Goal: Task Accomplishment & Management: Use online tool/utility

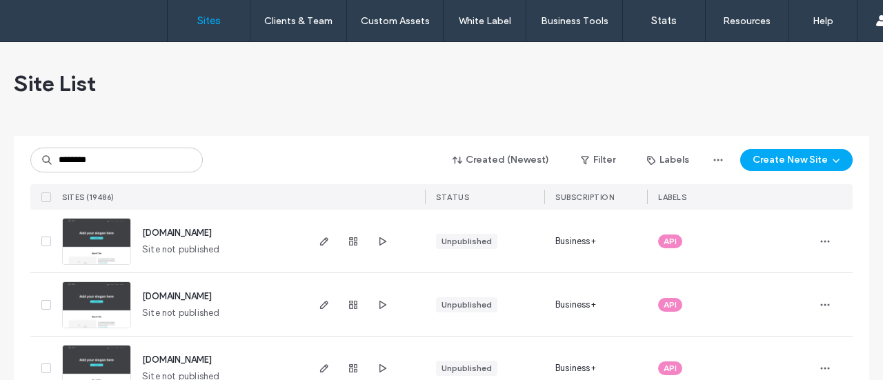
type input "********"
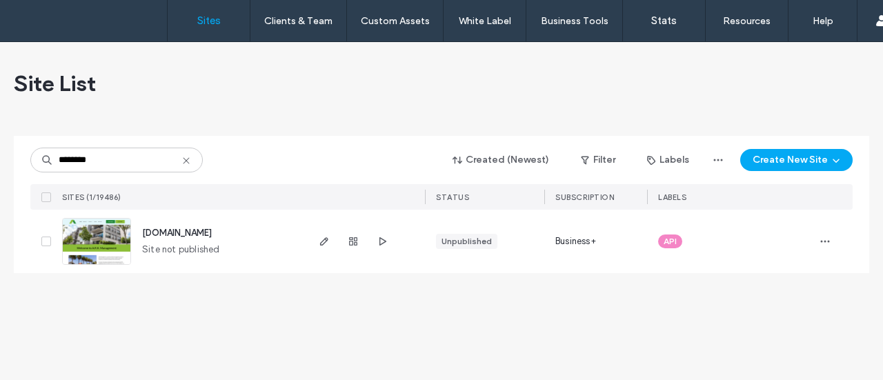
click at [81, 227] on img at bounding box center [97, 266] width 68 height 94
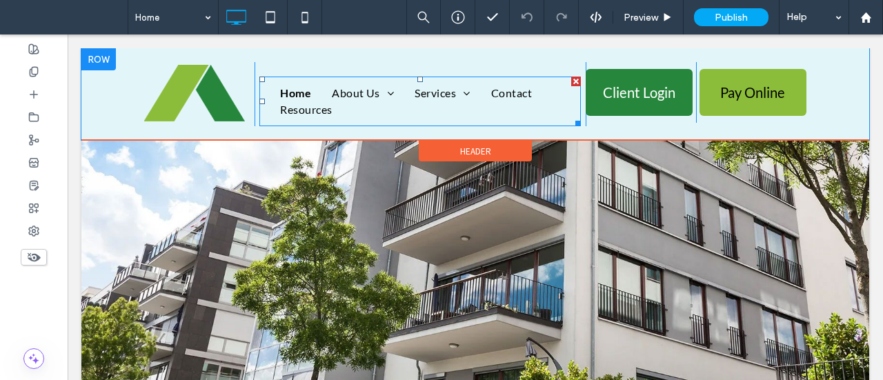
click at [484, 112] on ul "Home About Us Meet Our Team Services Consulting Services The Bidder’s Guidebook…" at bounding box center [420, 101] width 301 height 33
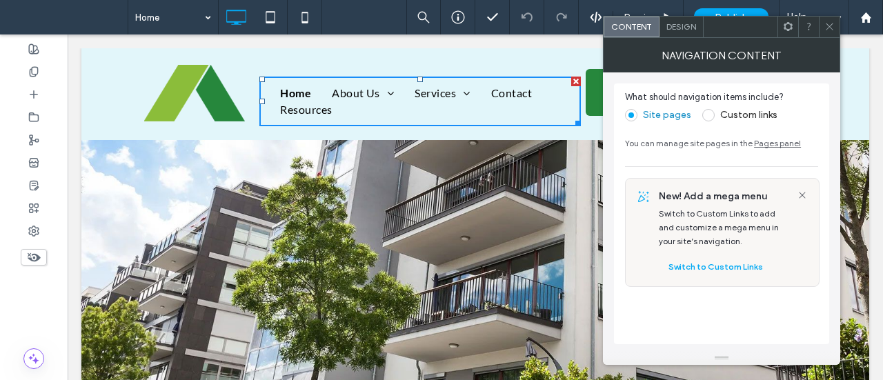
click at [683, 29] on span "Design" at bounding box center [682, 26] width 30 height 10
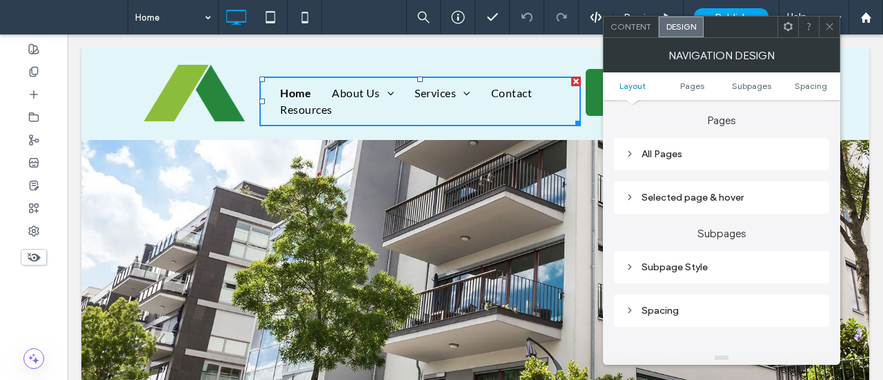
scroll to position [414, 0]
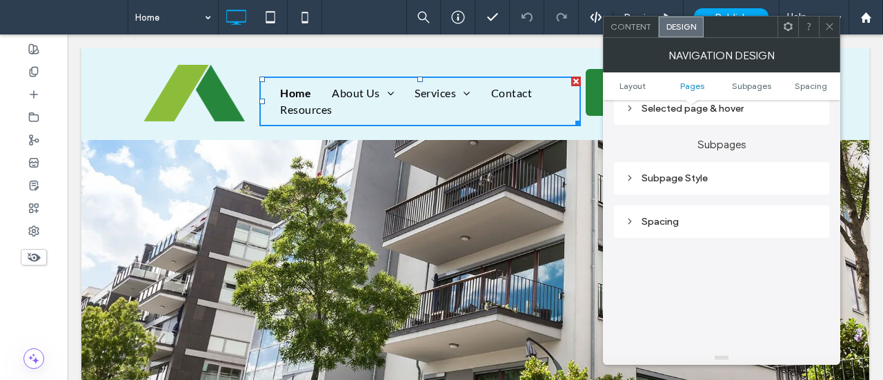
click at [669, 175] on div "Subpage Style" at bounding box center [721, 178] width 193 height 12
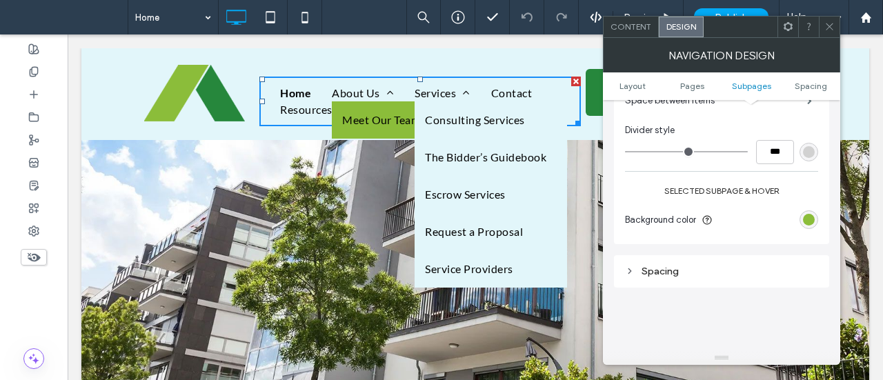
scroll to position [552, 0]
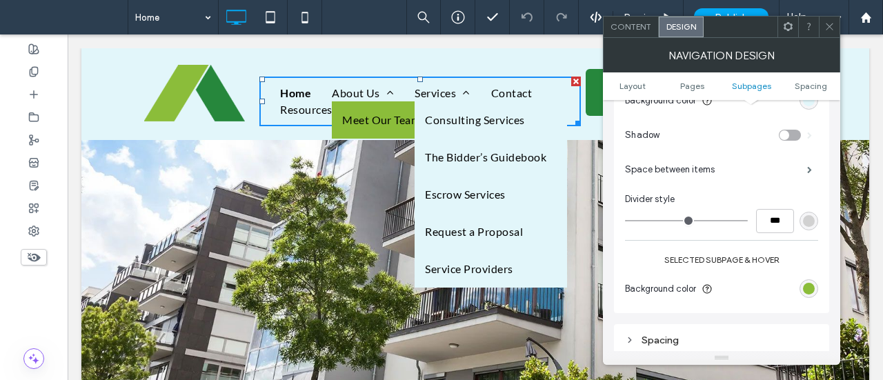
click at [663, 166] on span "Space between items" at bounding box center [670, 170] width 90 height 14
click at [659, 172] on span "Space between items" at bounding box center [670, 170] width 90 height 14
click at [810, 170] on span at bounding box center [809, 169] width 5 height 7
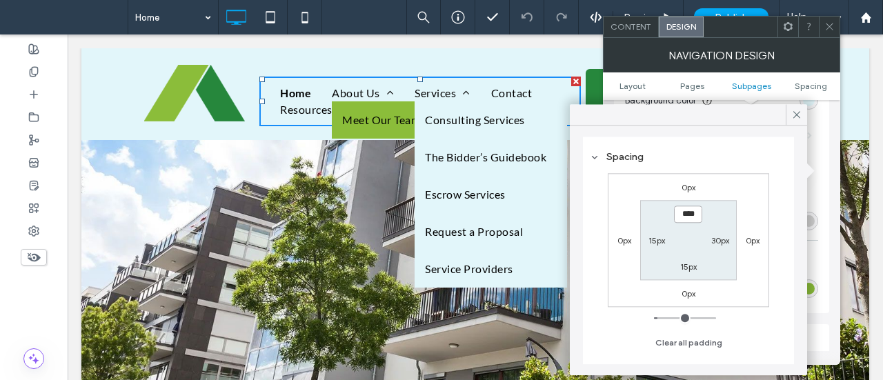
click at [687, 213] on input "****" at bounding box center [688, 214] width 28 height 17
click at [684, 213] on input "****" at bounding box center [688, 214] width 28 height 17
type input "*"
type input "**"
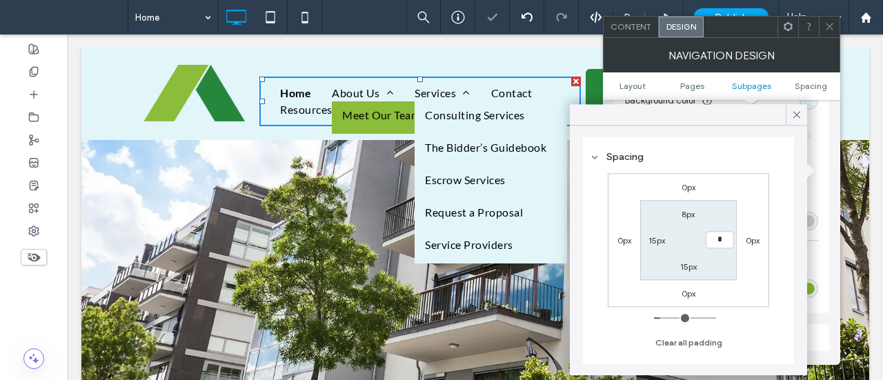
type input "**"
type input "*"
type input "***"
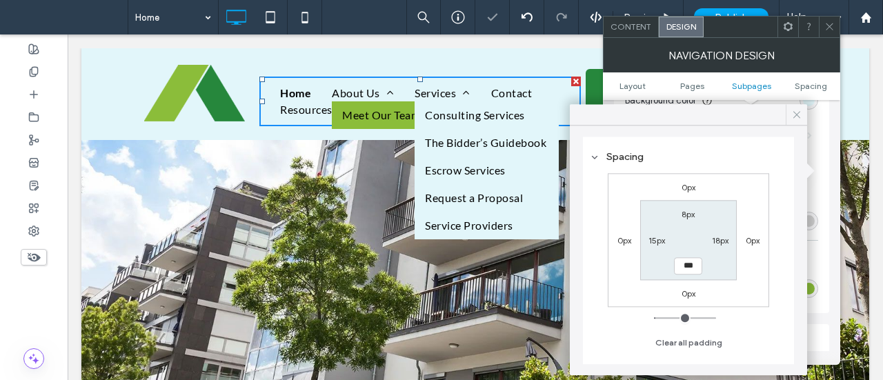
click at [799, 112] on use at bounding box center [796, 114] width 7 height 7
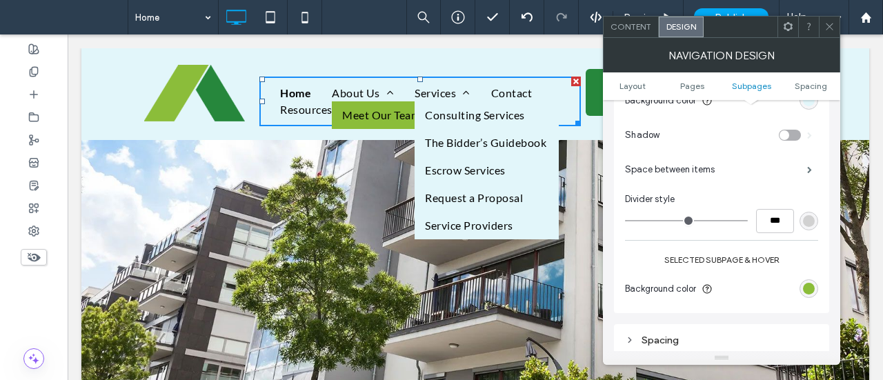
drag, startPoint x: 37, startPoint y: 8, endPoint x: 83, endPoint y: 9, distance: 46.2
click at [37, 8] on span at bounding box center [68, 17] width 117 height 28
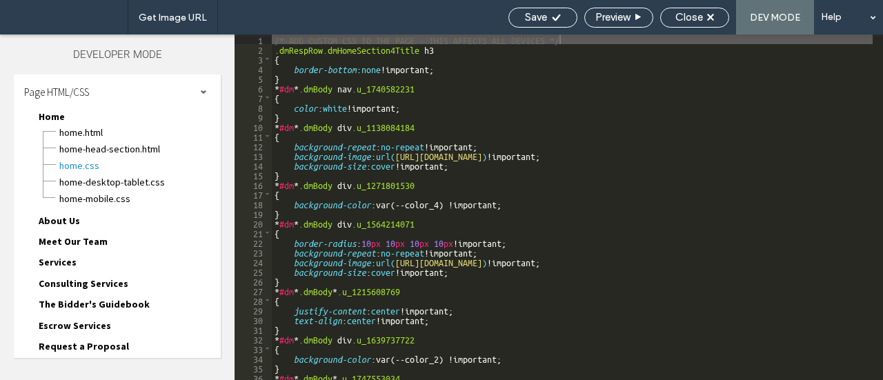
scroll to position [190, 0]
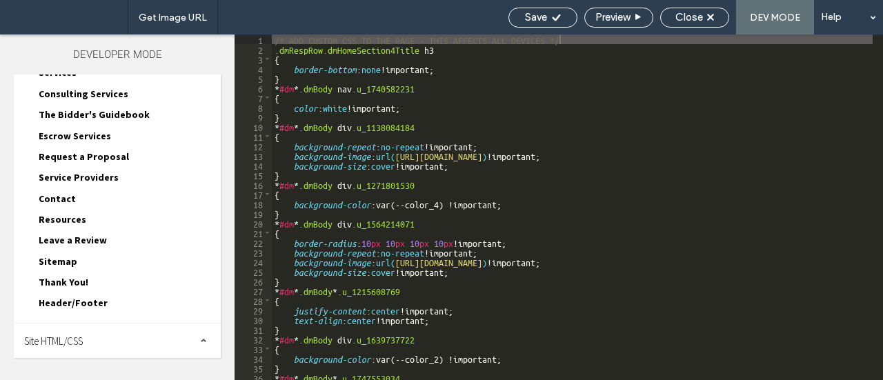
click at [57, 337] on span "Site HTML/CSS" at bounding box center [53, 341] width 59 height 13
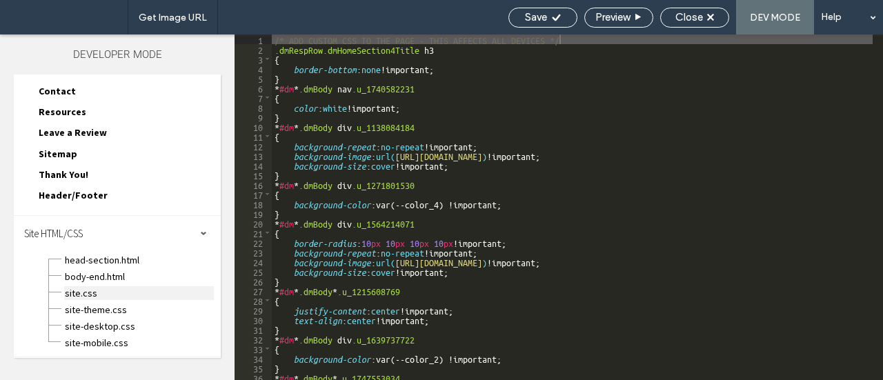
click at [92, 292] on span "site.css" at bounding box center [139, 293] width 150 height 14
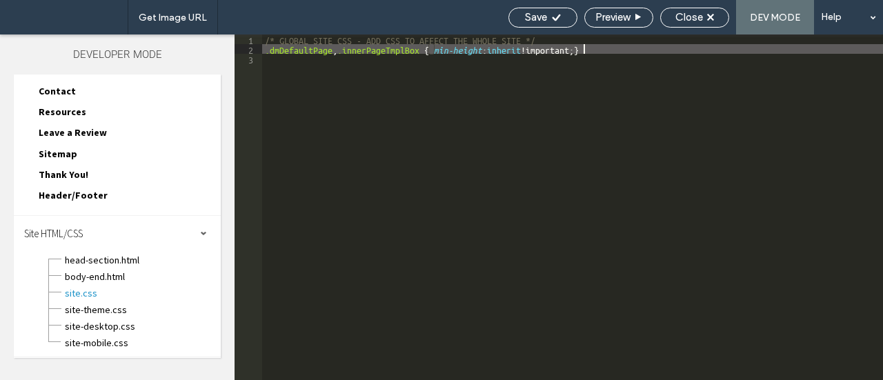
click at [610, 52] on div "/* GLOBAL SITE CSS - ADD CSS TO AFFECT THE WHOLE SITE */ .dmDefaultPage , .inne…" at bounding box center [572, 216] width 621 height 365
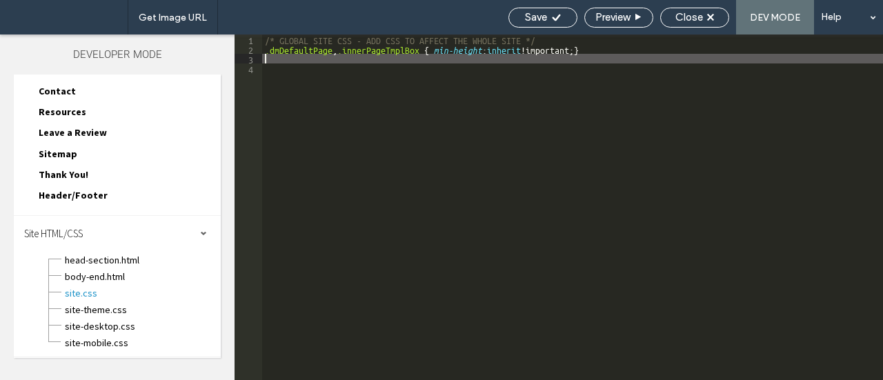
type textarea "**"
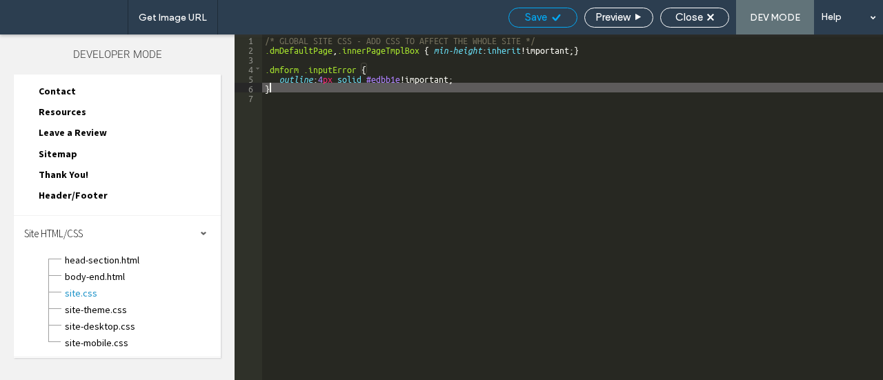
click at [549, 17] on div "Save" at bounding box center [543, 17] width 68 height 12
click at [678, 11] on span "Close" at bounding box center [689, 17] width 28 height 12
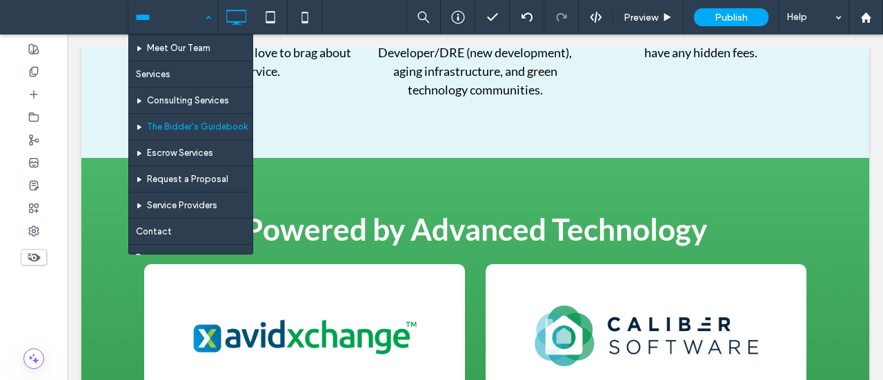
scroll to position [152, 0]
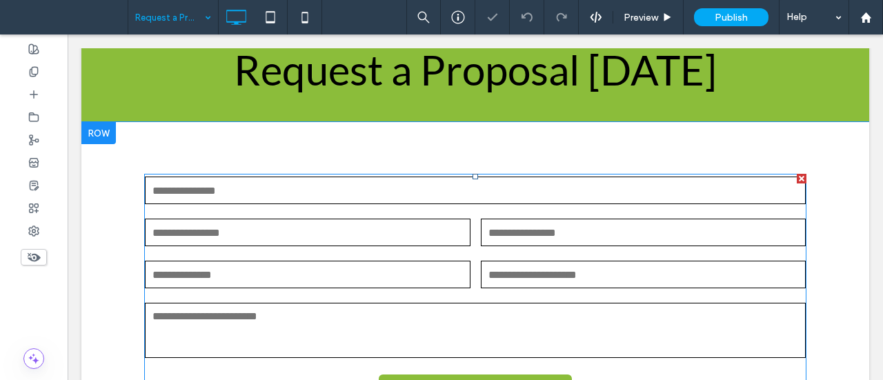
scroll to position [414, 0]
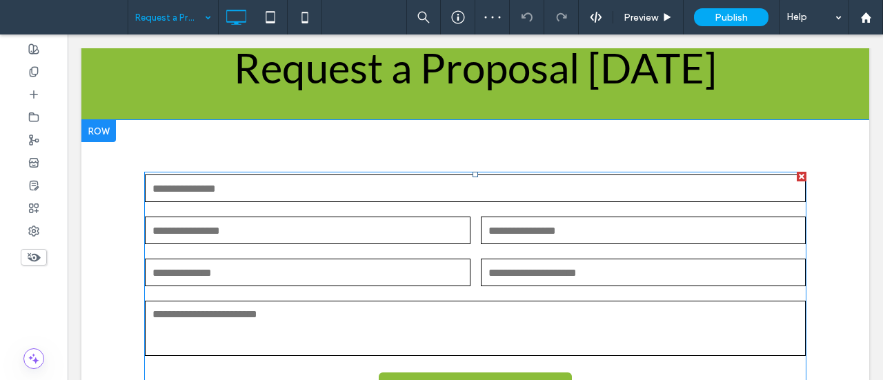
click at [435, 322] on textarea at bounding box center [475, 328] width 661 height 55
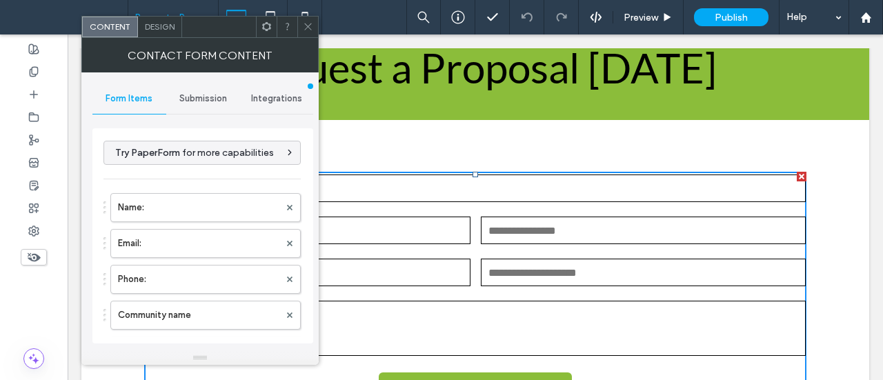
click at [192, 93] on span "Submission" at bounding box center [203, 98] width 48 height 11
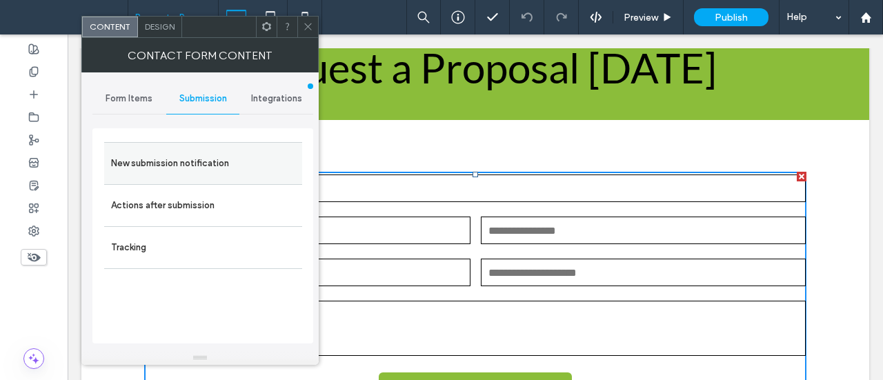
click at [183, 157] on label "New submission notification" at bounding box center [203, 164] width 184 height 28
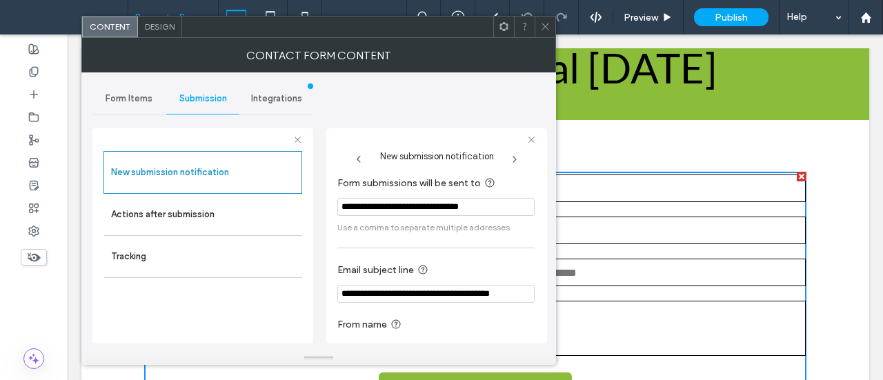
scroll to position [34, 0]
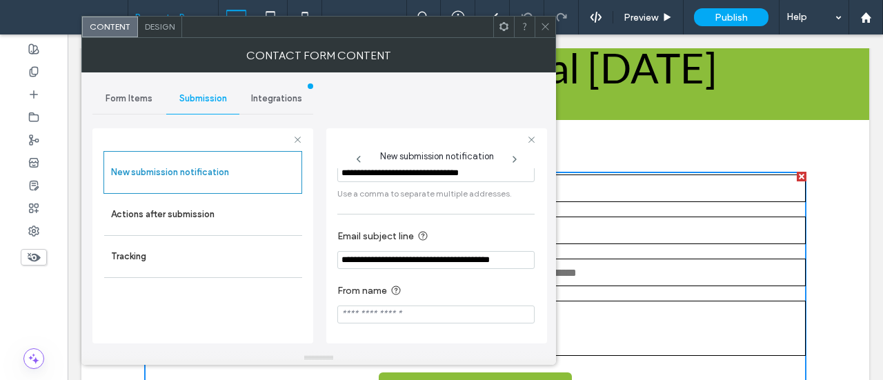
drag, startPoint x: 466, startPoint y: 257, endPoint x: 433, endPoint y: 258, distance: 33.1
click at [433, 258] on input "**********" at bounding box center [435, 260] width 197 height 18
type input "**********"
click at [544, 27] on icon at bounding box center [545, 26] width 10 height 10
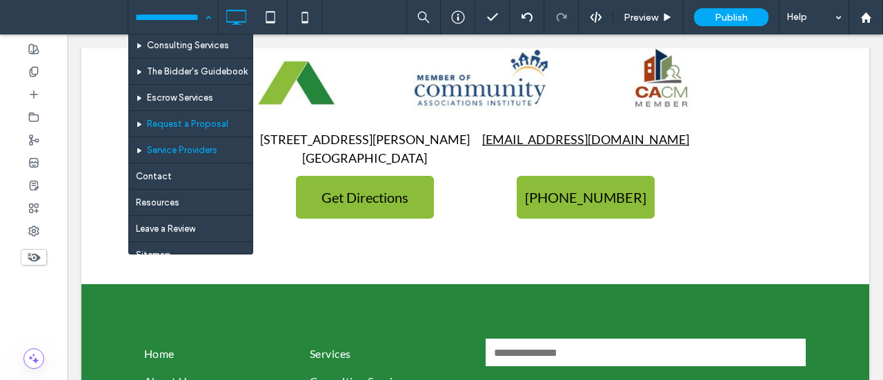
scroll to position [138, 0]
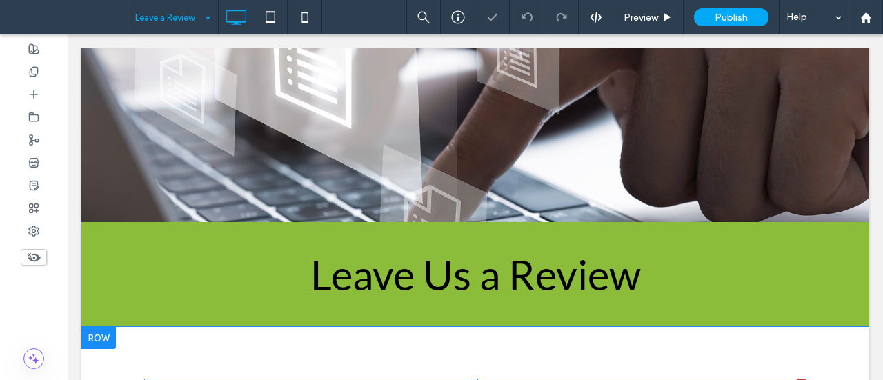
scroll to position [414, 0]
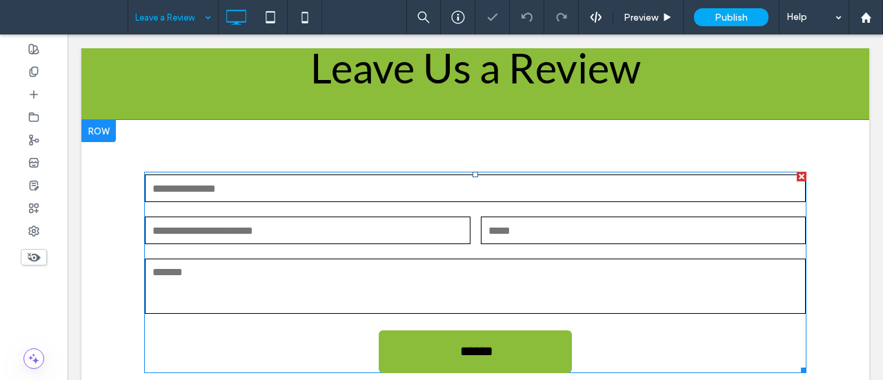
click at [498, 220] on input "tel" at bounding box center [644, 231] width 326 height 28
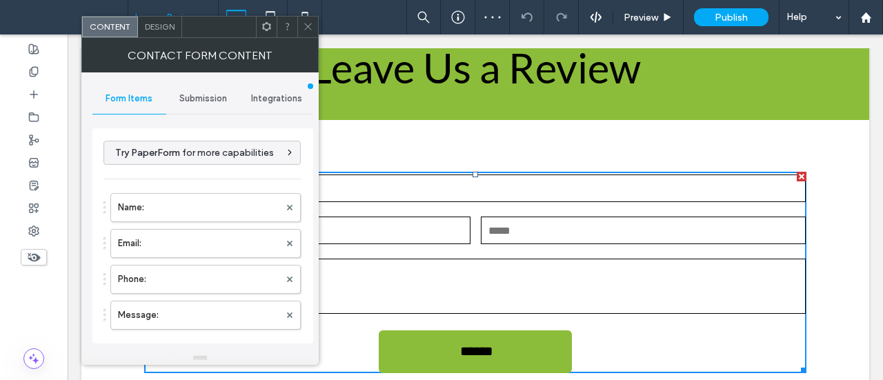
click at [193, 97] on span "Submission" at bounding box center [203, 98] width 48 height 11
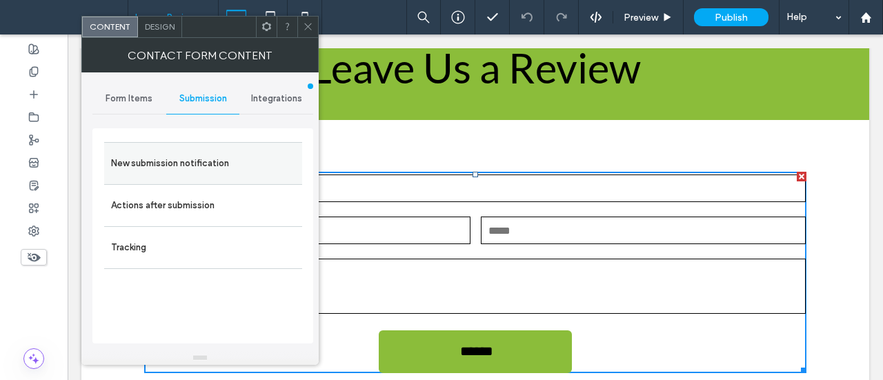
click at [201, 164] on label "New submission notification" at bounding box center [203, 164] width 184 height 28
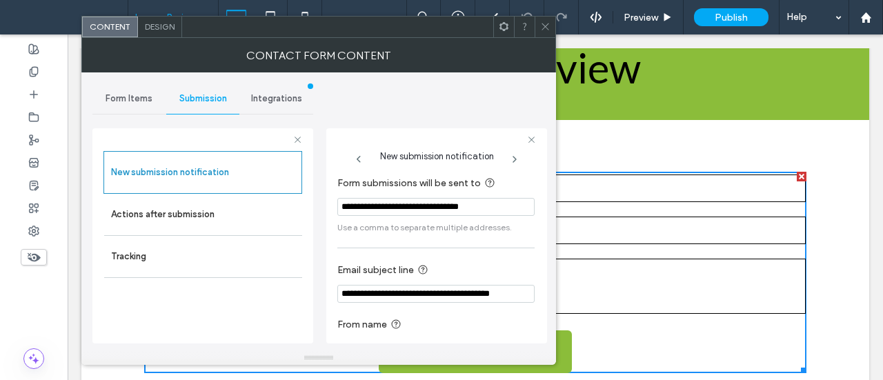
drag, startPoint x: 466, startPoint y: 292, endPoint x: 433, endPoint y: 297, distance: 33.5
click at [433, 297] on input "**********" at bounding box center [435, 294] width 197 height 18
type input "**********"
click at [544, 20] on span at bounding box center [545, 27] width 10 height 21
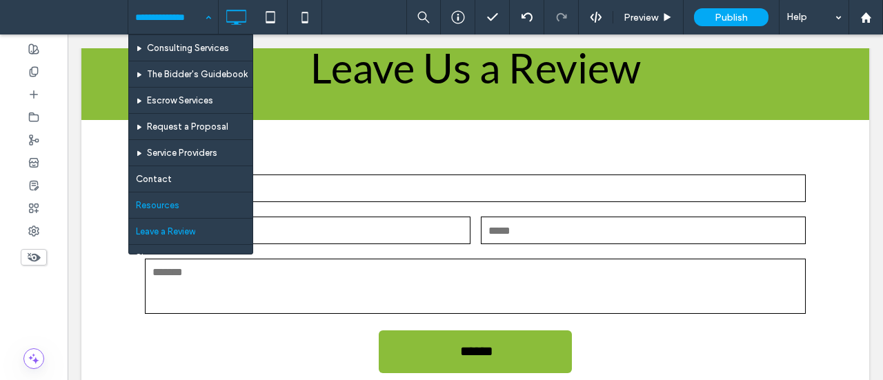
scroll to position [83, 0]
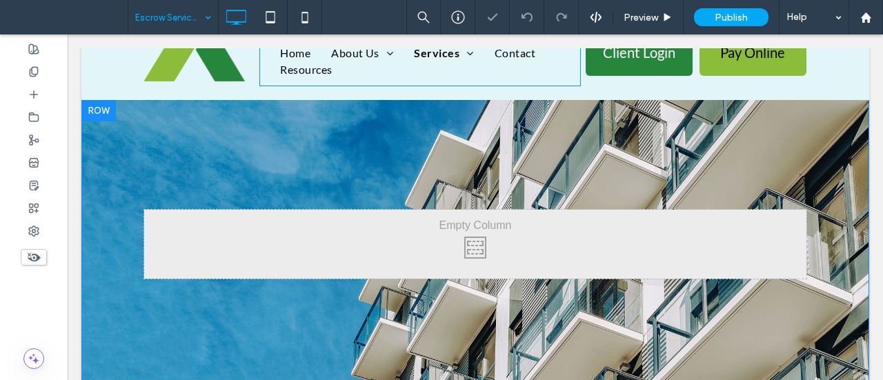
scroll to position [69, 0]
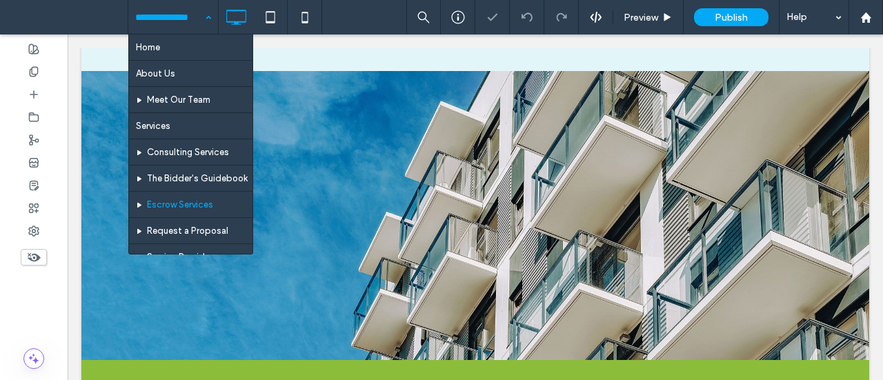
click at [173, 18] on input at bounding box center [169, 17] width 69 height 34
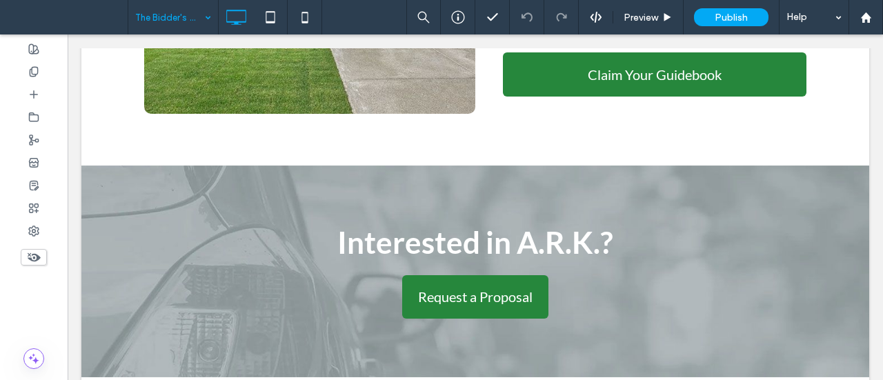
scroll to position [759, 0]
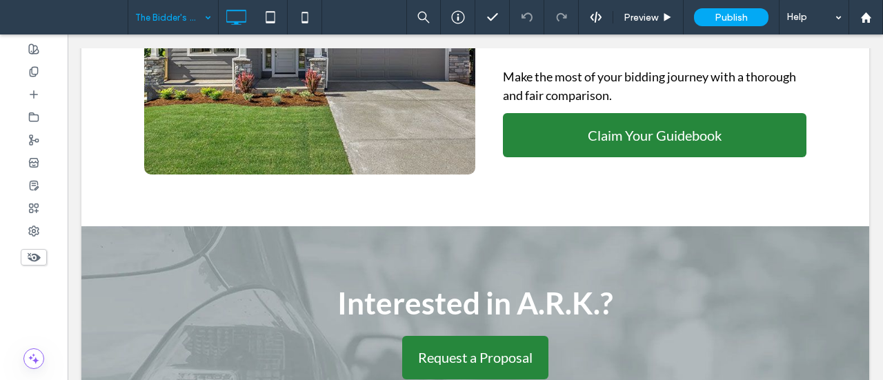
click at [148, 21] on input at bounding box center [169, 17] width 69 height 34
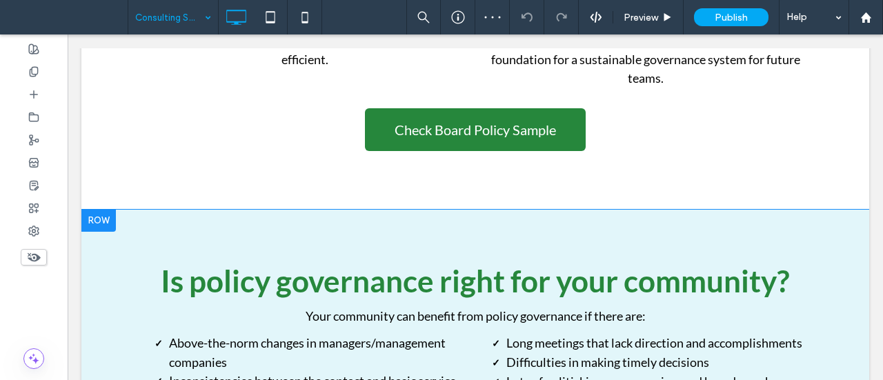
scroll to position [966, 0]
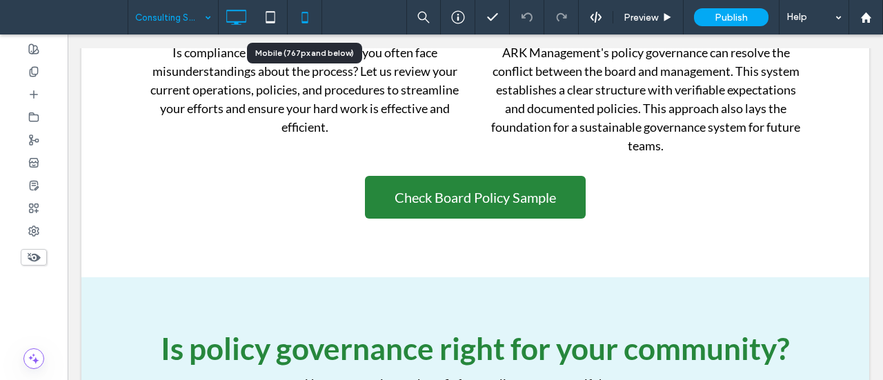
click at [310, 18] on icon at bounding box center [305, 17] width 28 height 28
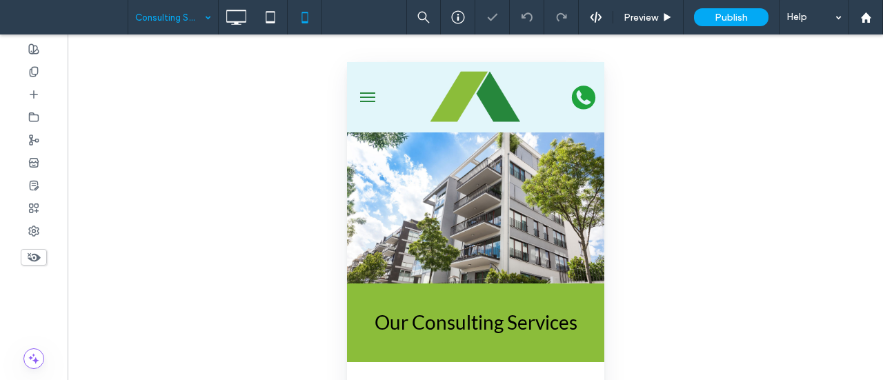
scroll to position [0, 0]
click at [366, 95] on button "menu" at bounding box center [367, 97] width 28 height 28
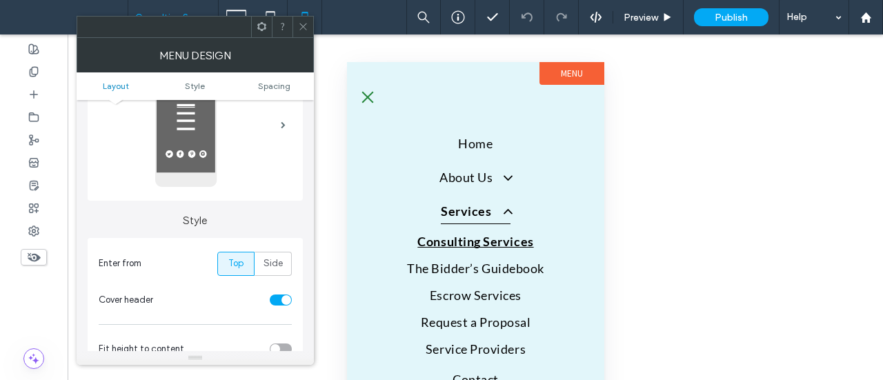
scroll to position [138, 0]
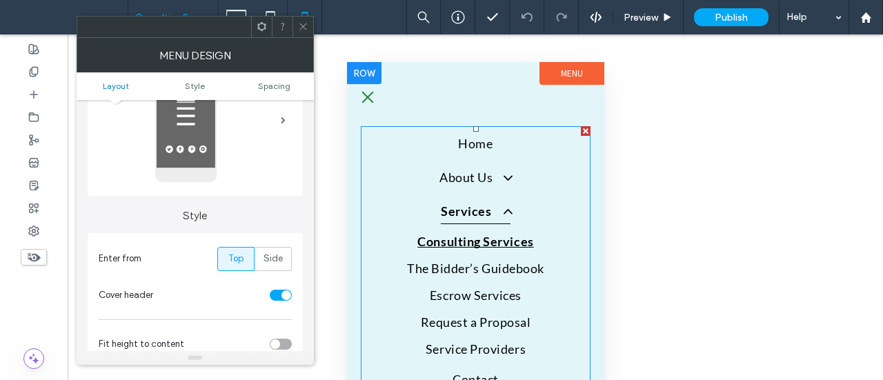
click at [395, 204] on link "Services" at bounding box center [475, 211] width 230 height 34
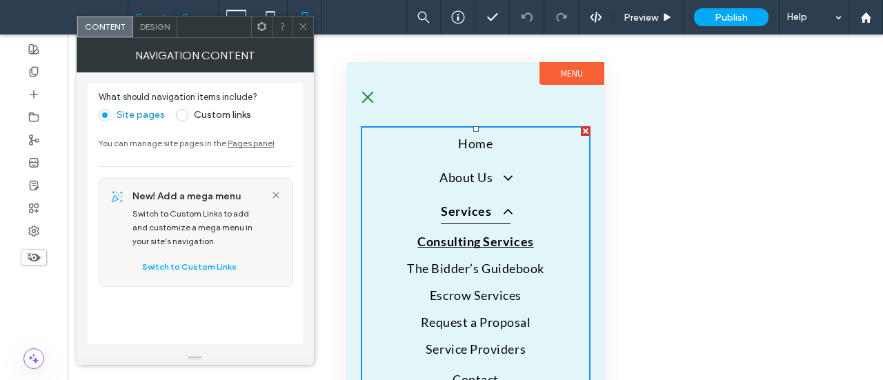
click at [154, 21] on span "Design" at bounding box center [155, 26] width 30 height 10
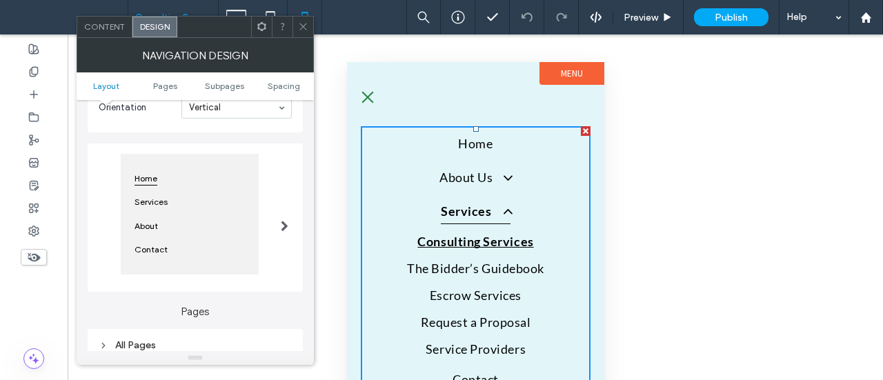
scroll to position [207, 0]
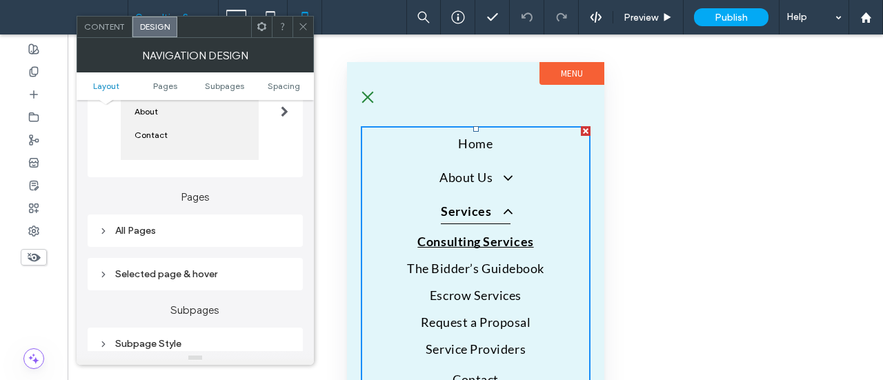
click at [149, 342] on div "Subpage Style" at bounding box center [195, 344] width 193 height 12
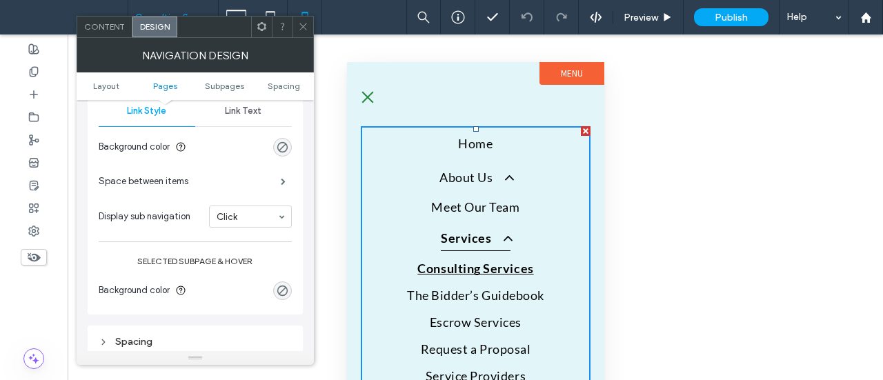
scroll to position [483, 0]
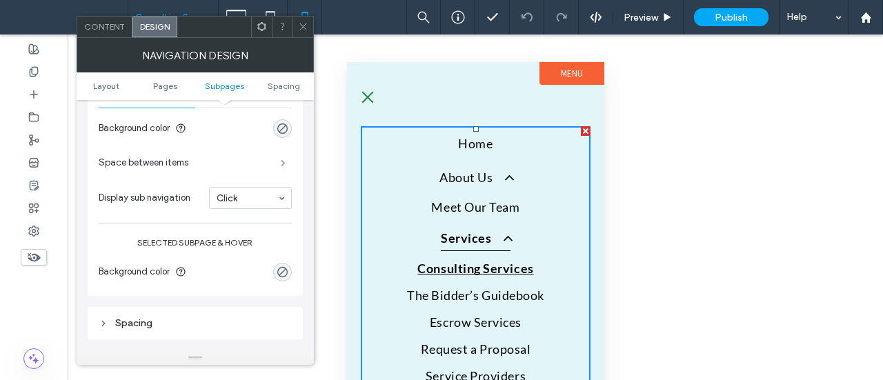
click at [285, 161] on span at bounding box center [283, 162] width 5 height 7
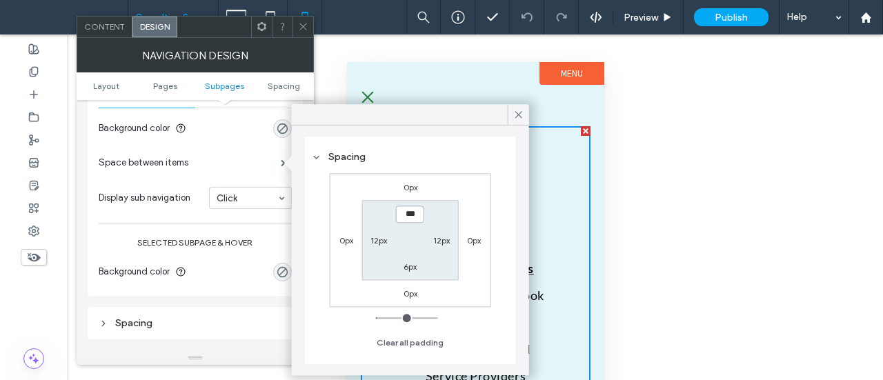
click at [407, 213] on input "***" at bounding box center [410, 214] width 28 height 17
type input "*"
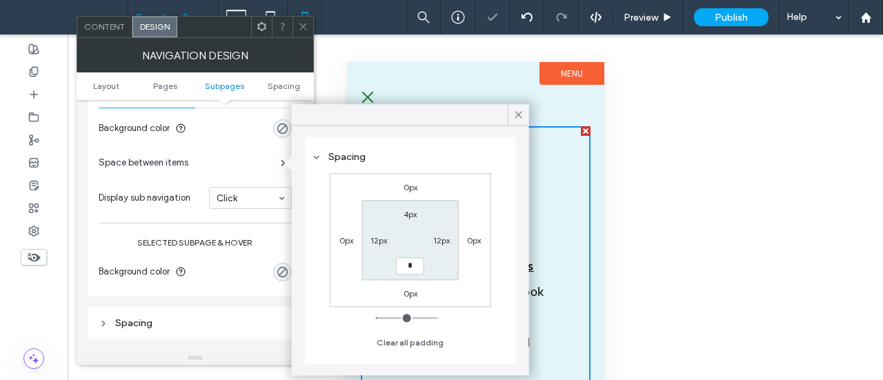
type input "***"
click at [518, 110] on icon at bounding box center [519, 114] width 12 height 12
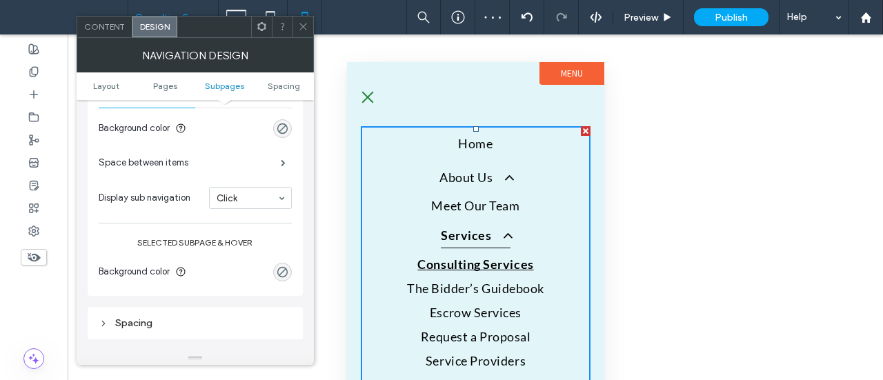
scroll to position [414, 0]
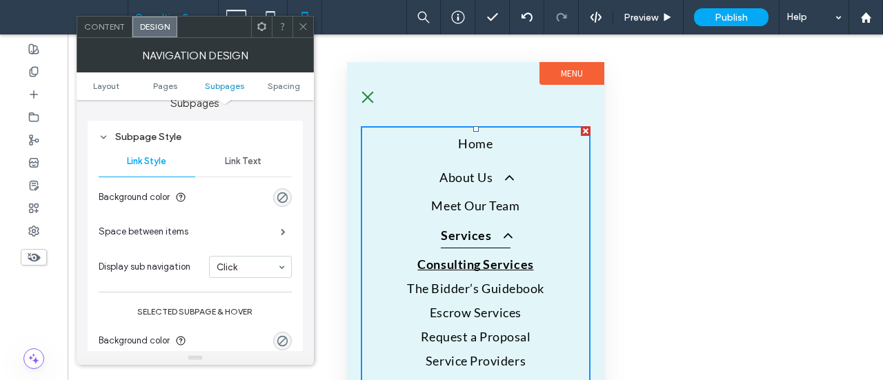
click at [254, 166] on span "Link Text" at bounding box center [243, 161] width 37 height 11
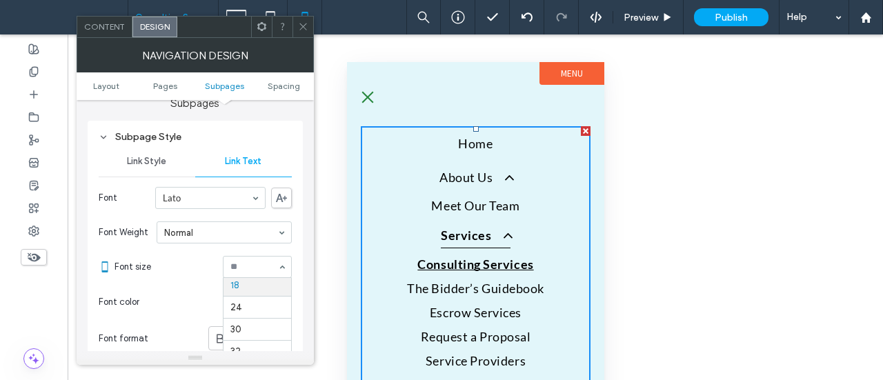
scroll to position [89, 0]
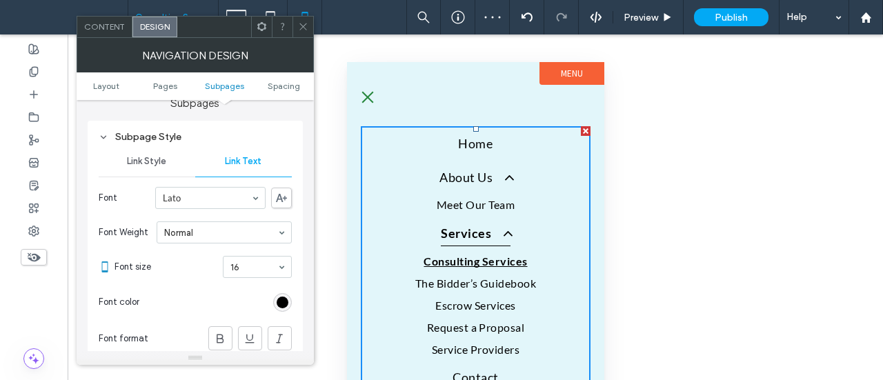
click at [301, 24] on icon at bounding box center [303, 26] width 10 height 10
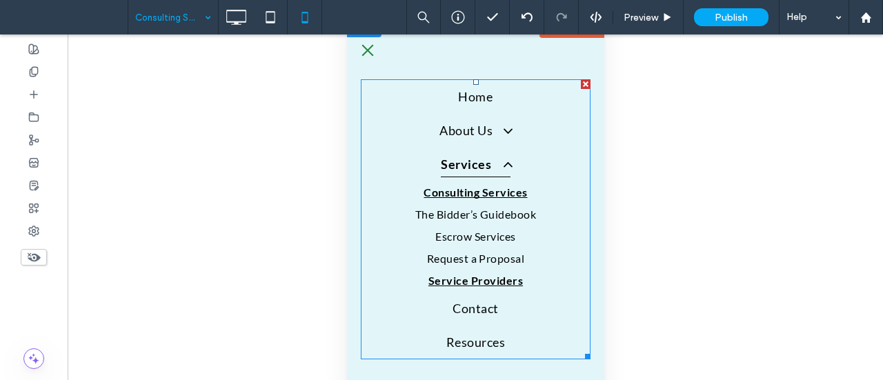
scroll to position [69, 0]
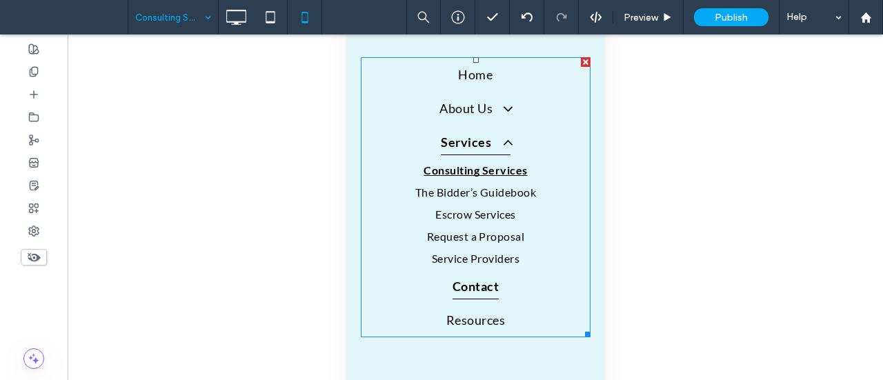
click at [471, 286] on span "Contact" at bounding box center [475, 287] width 47 height 26
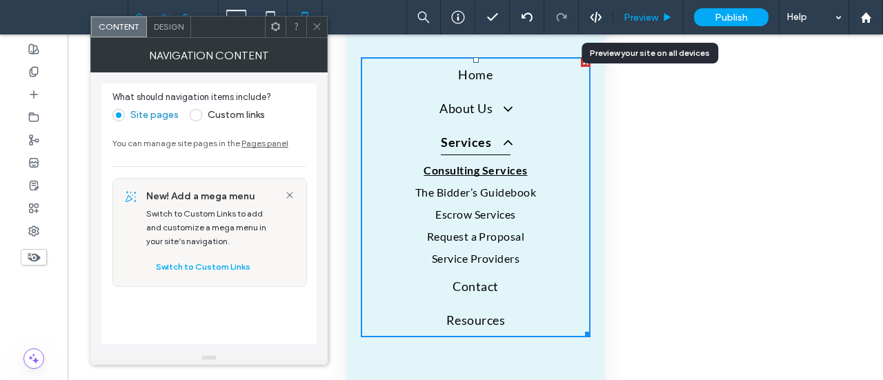
click at [657, 21] on span "Preview" at bounding box center [641, 18] width 34 height 12
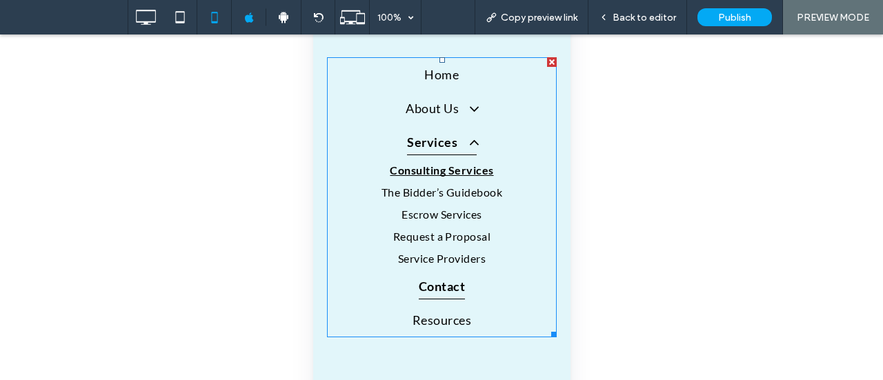
click at [431, 285] on span "Contact" at bounding box center [441, 287] width 47 height 26
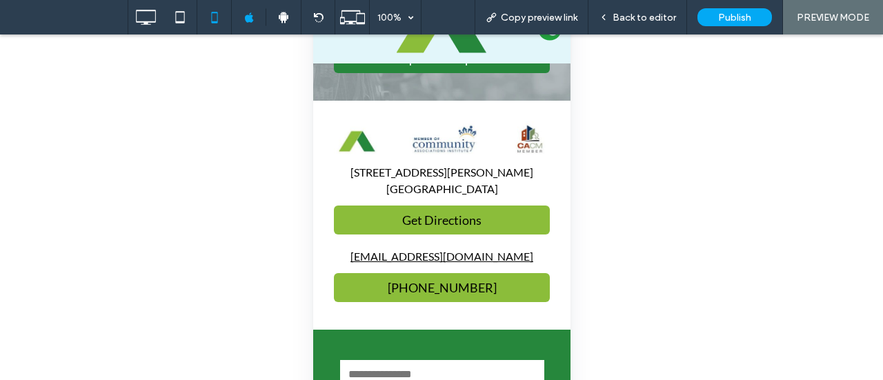
scroll to position [1035, 0]
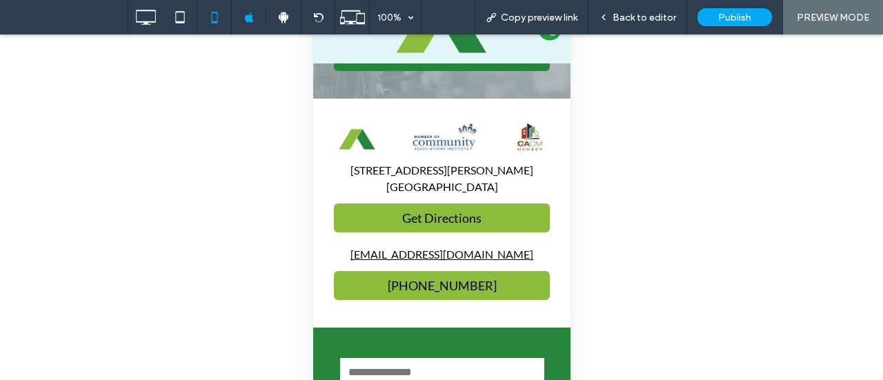
click at [47, 88] on div "Unhide? Yes Unhide? Yes Unhide? Yes Unhide? Yes Unhide? Yes Unhide? Yes Unhide?…" at bounding box center [441, 224] width 883 height 380
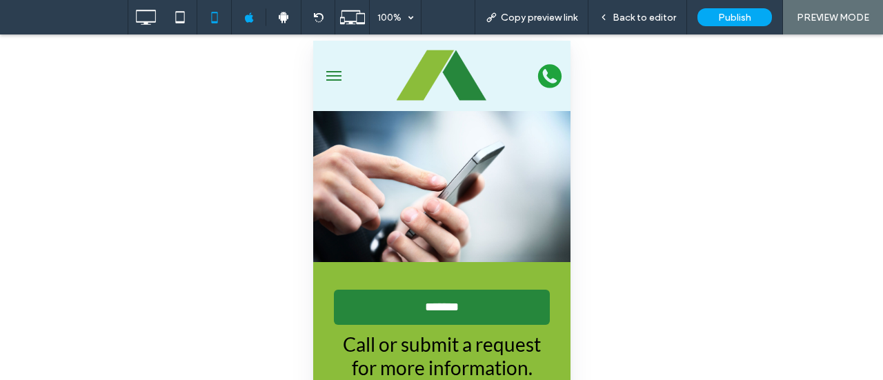
scroll to position [0, 0]
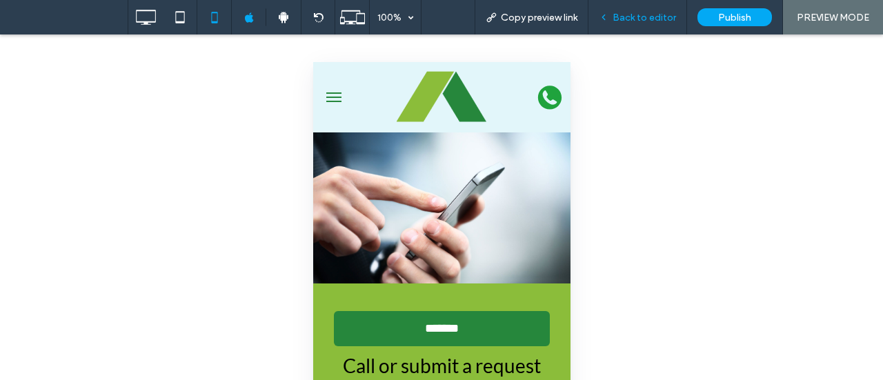
click at [664, 26] on div "Back to editor" at bounding box center [638, 17] width 99 height 34
click at [644, 17] on span "Back to editor" at bounding box center [644, 18] width 63 height 12
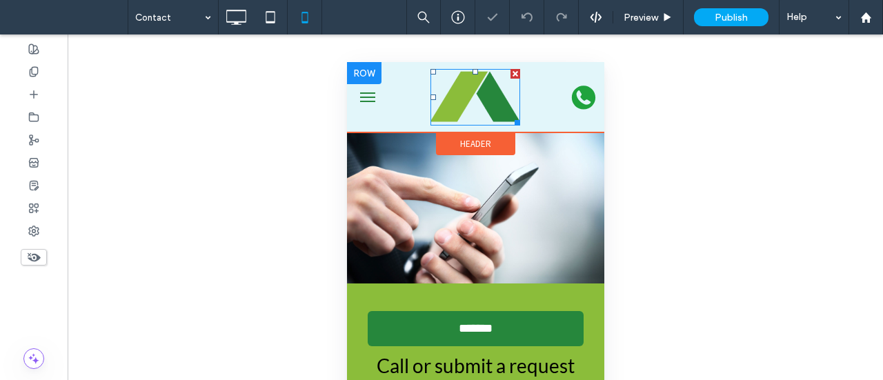
click at [486, 97] on img at bounding box center [475, 97] width 90 height 57
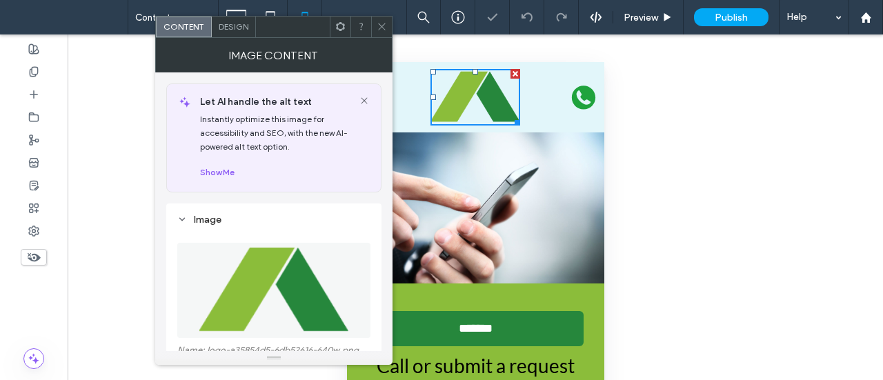
click at [241, 29] on span "Design" at bounding box center [234, 26] width 30 height 10
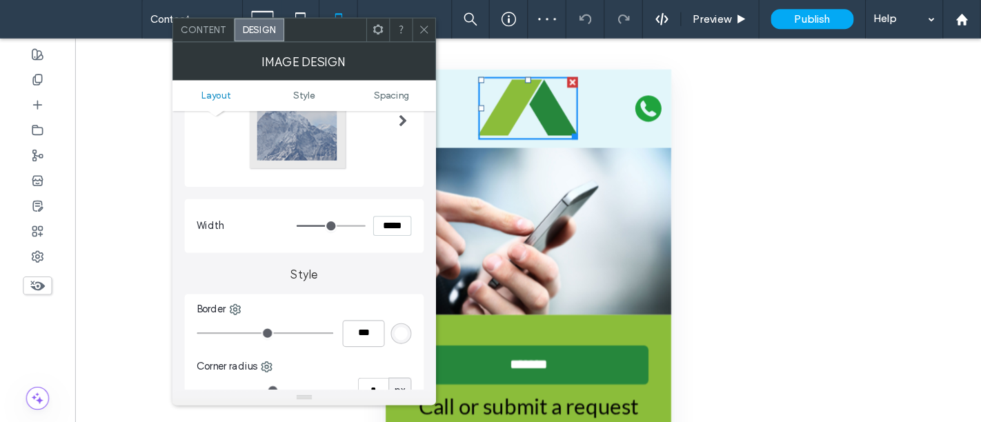
scroll to position [138, 0]
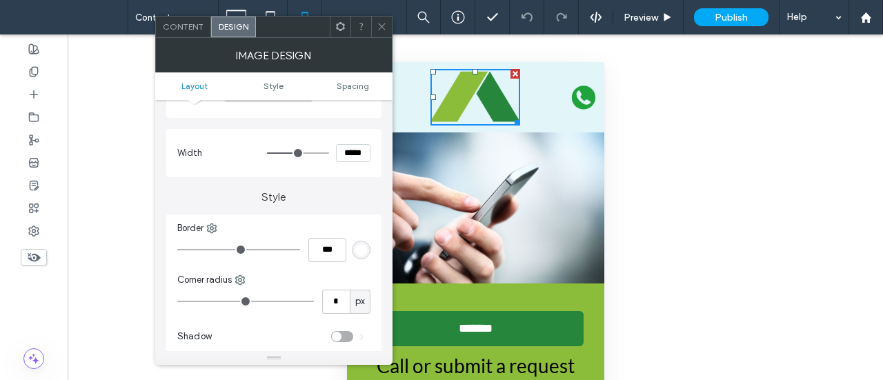
drag, startPoint x: 353, startPoint y: 153, endPoint x: 323, endPoint y: 150, distance: 30.5
click at [323, 151] on div "*****" at bounding box center [318, 153] width 103 height 18
type input "****"
type input "**"
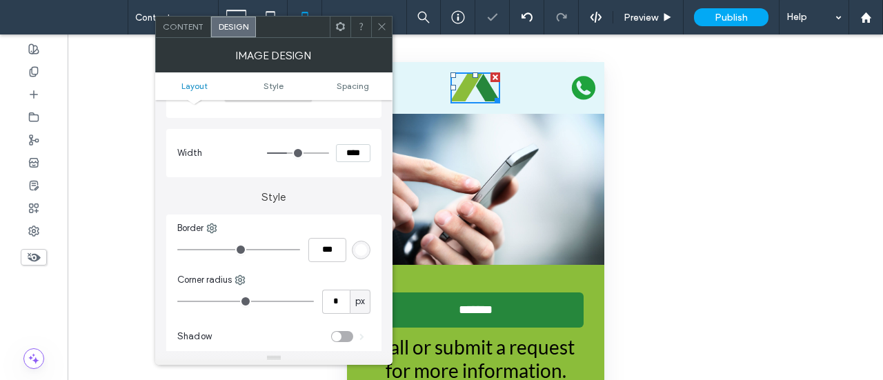
click at [382, 26] on icon at bounding box center [382, 26] width 10 height 10
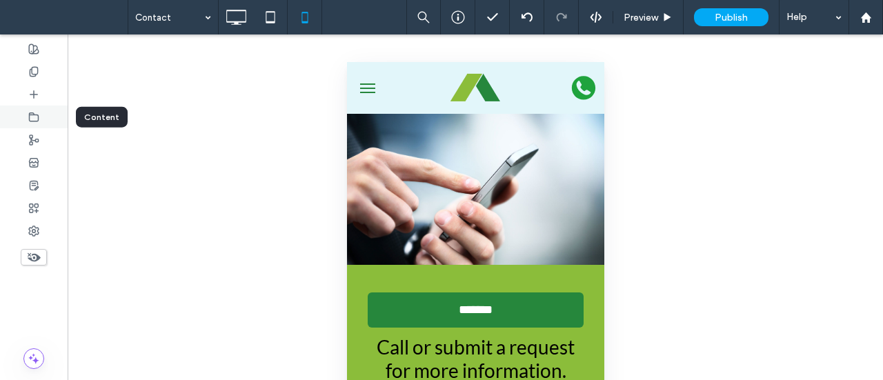
click at [30, 115] on icon at bounding box center [33, 117] width 11 height 11
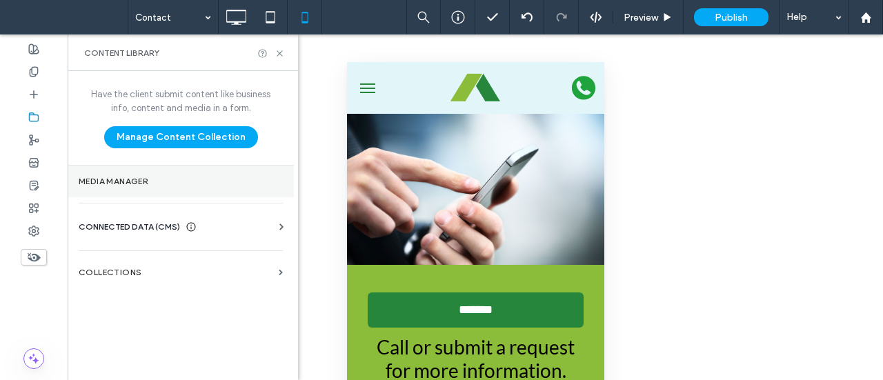
click at [112, 179] on label "Media Manager" at bounding box center [181, 182] width 204 height 10
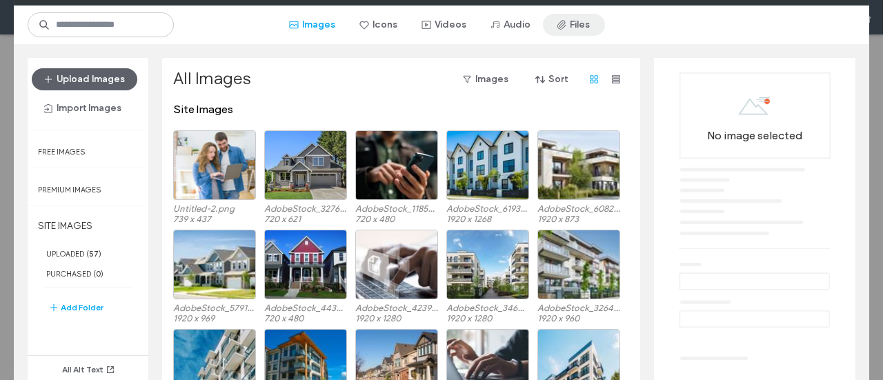
click at [565, 23] on icon "button" at bounding box center [561, 24] width 11 height 11
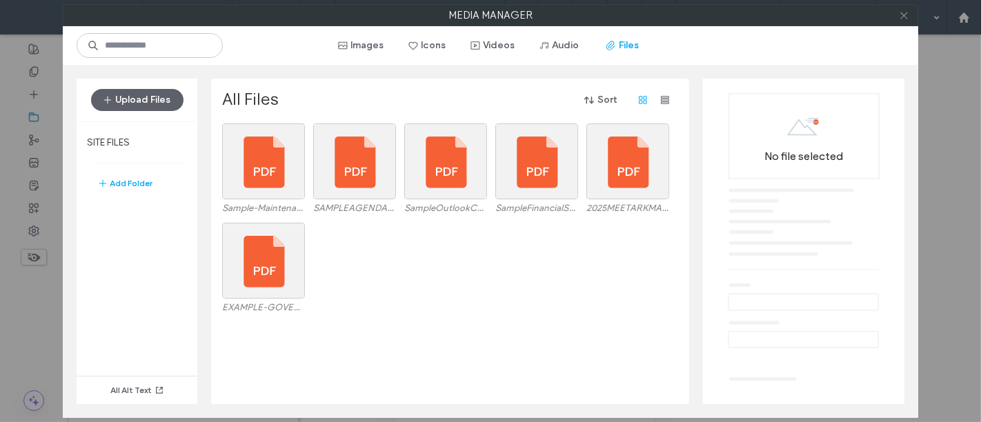
click at [882, 14] on icon at bounding box center [904, 15] width 10 height 10
